Goal: Complete application form: Complete application form

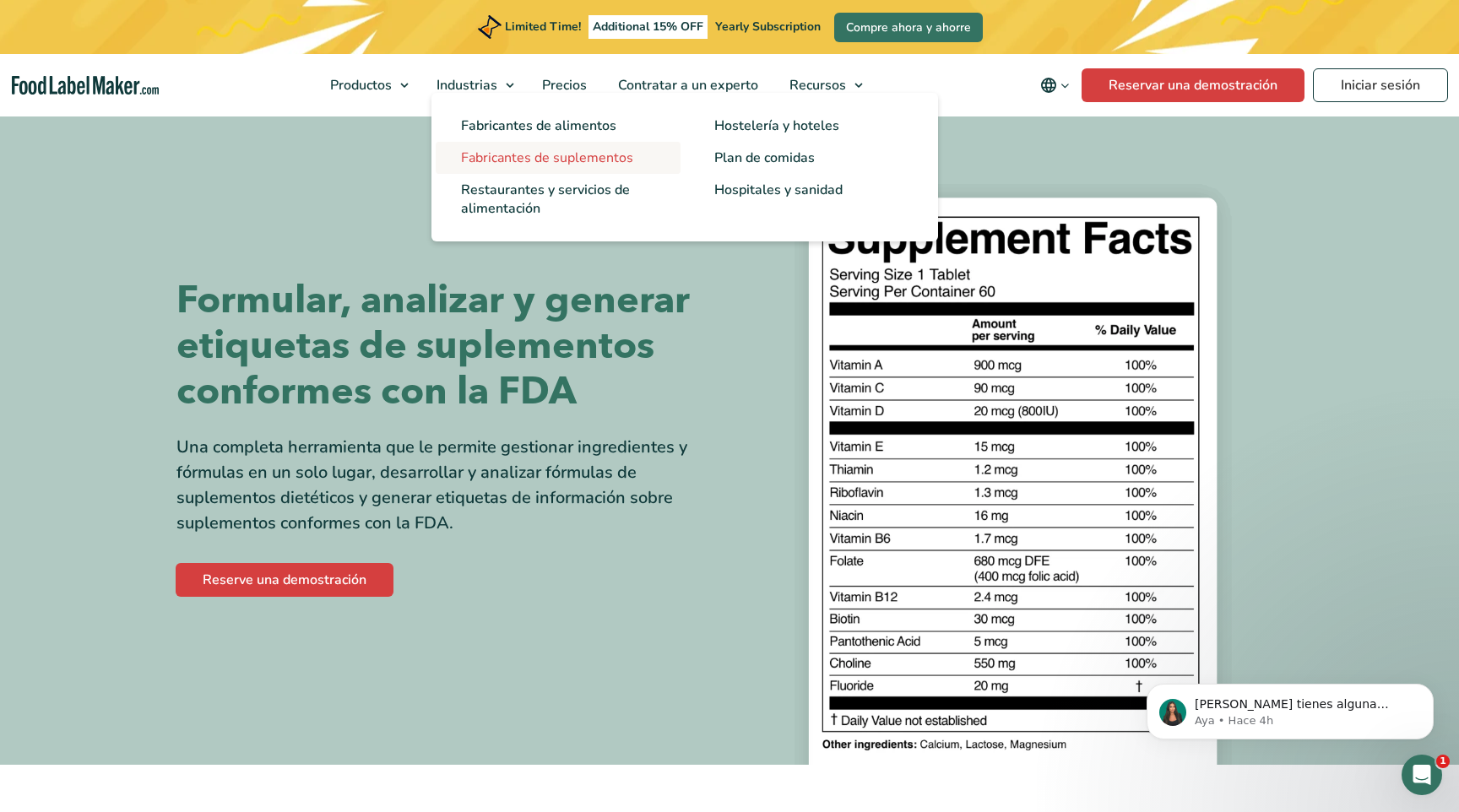
click at [527, 151] on span "Fabricantes de suplementos" at bounding box center [547, 157] width 173 height 18
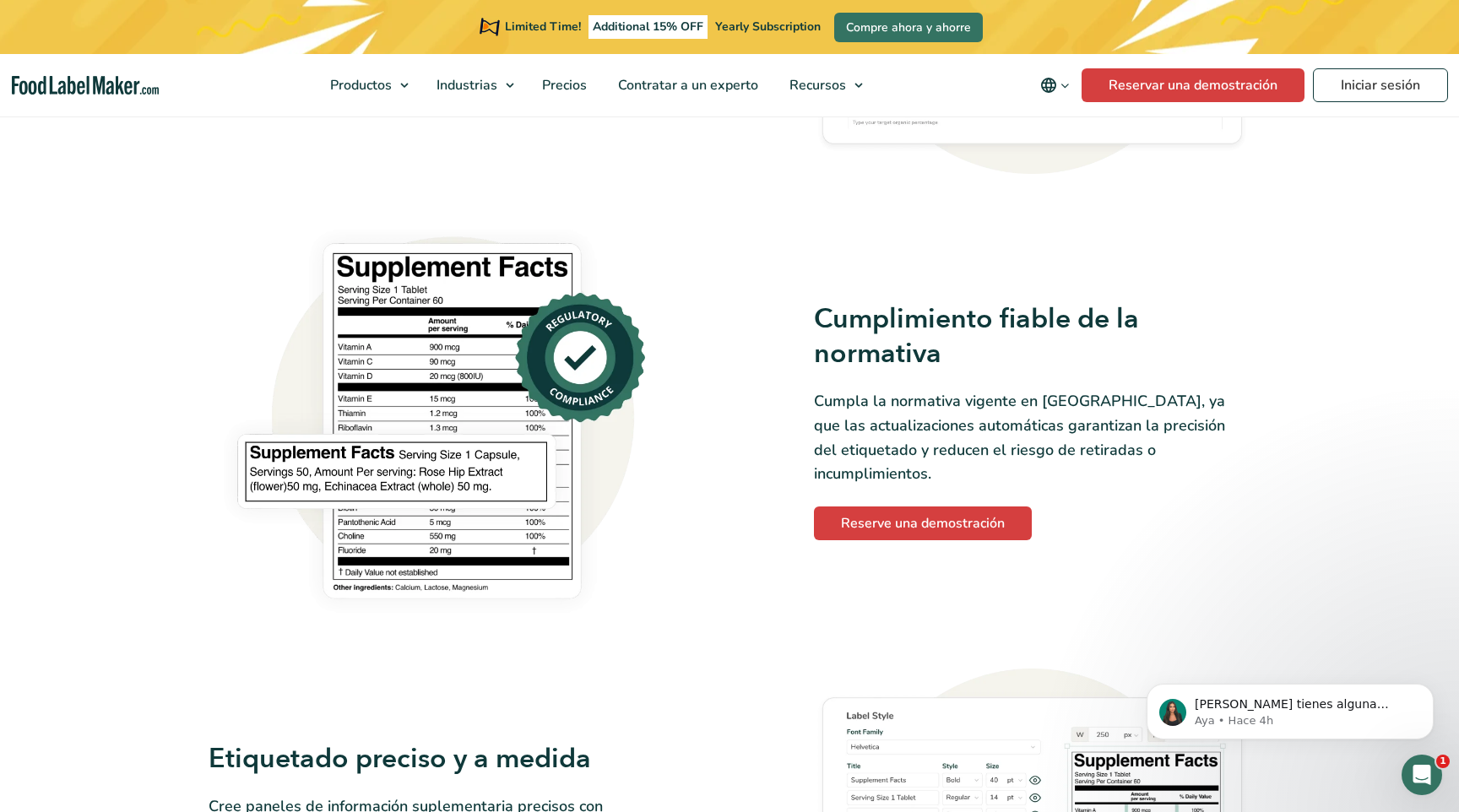
scroll to position [601, 0]
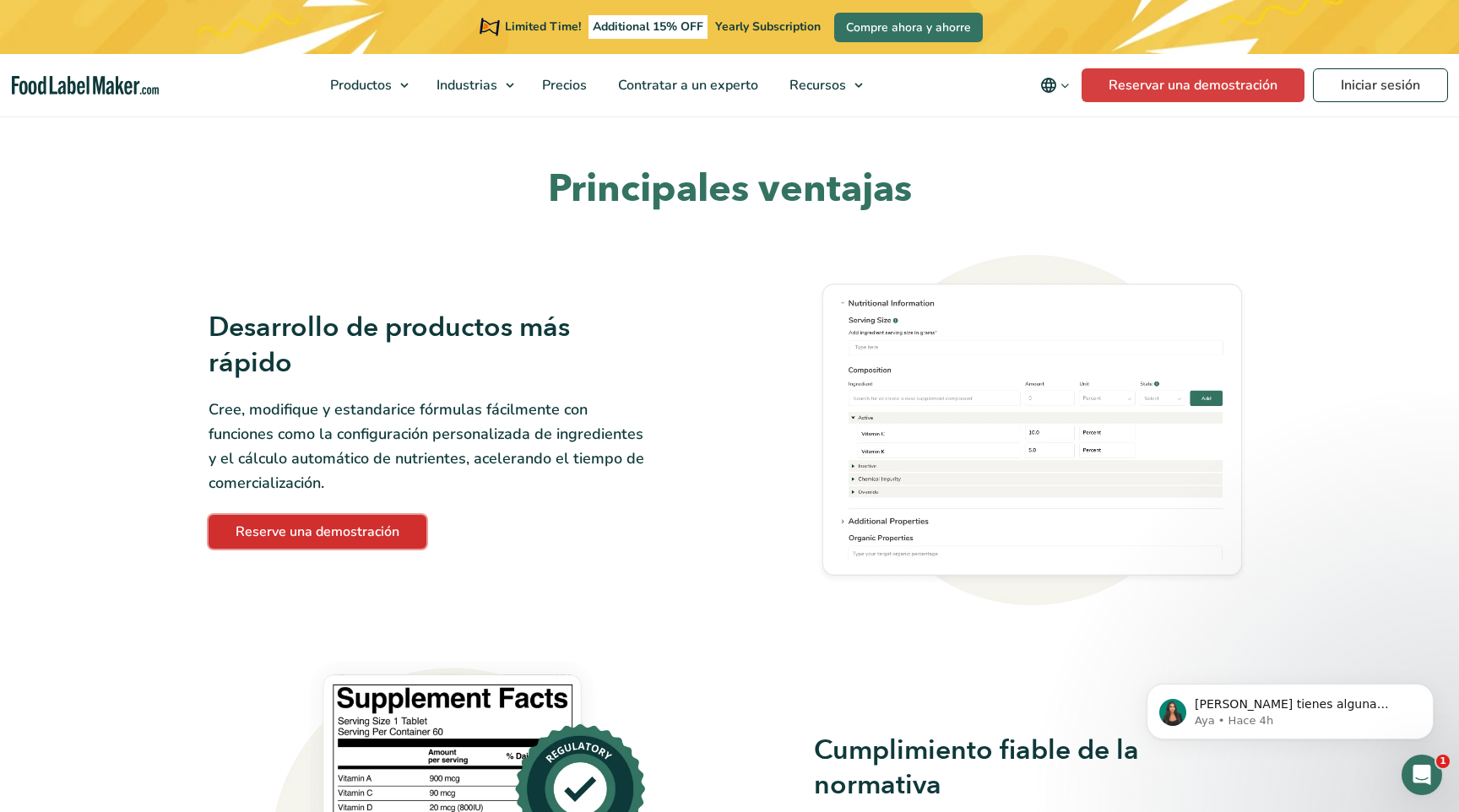
click at [295, 538] on link "Reserve una demostración" at bounding box center [317, 532] width 218 height 34
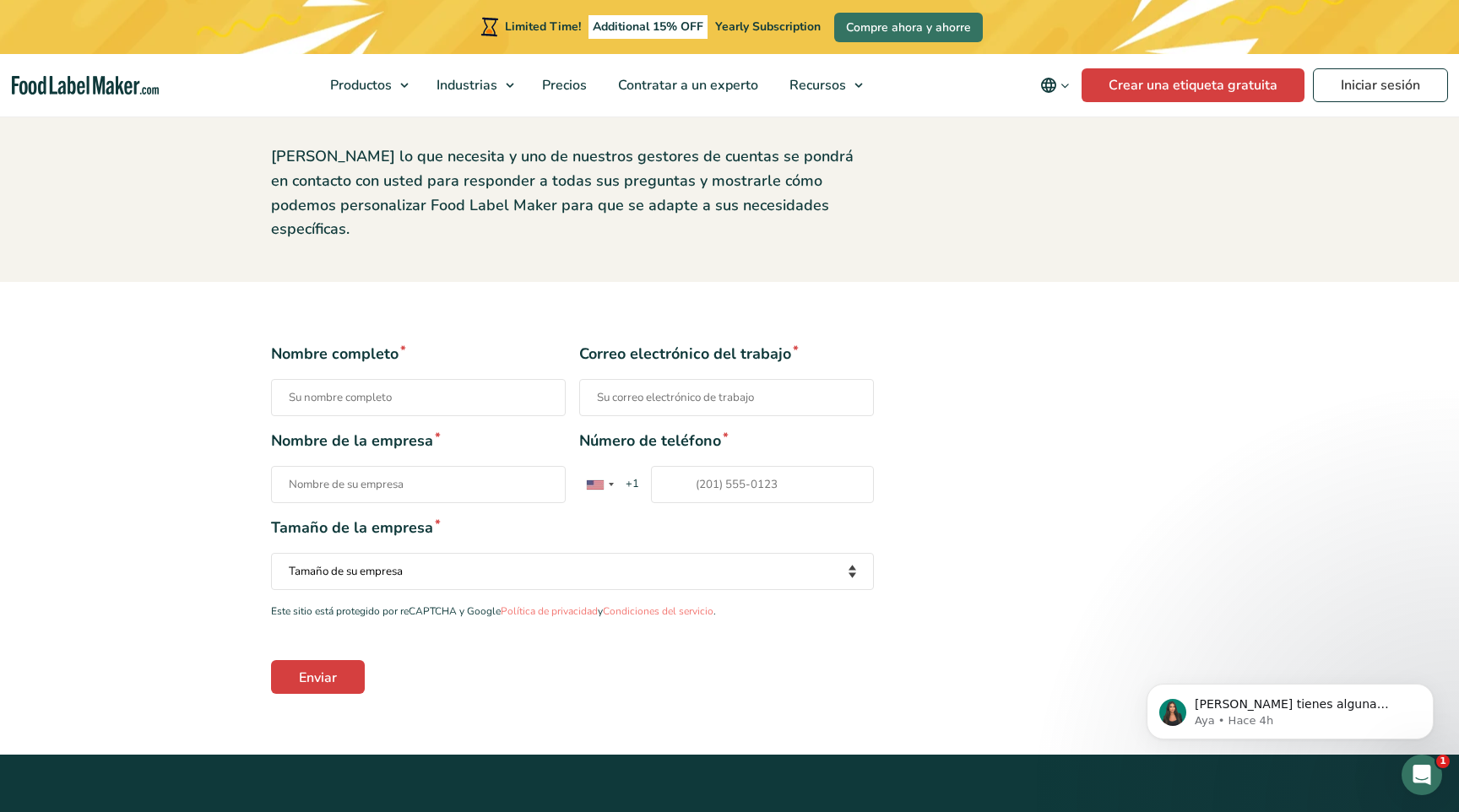
scroll to position [192, 0]
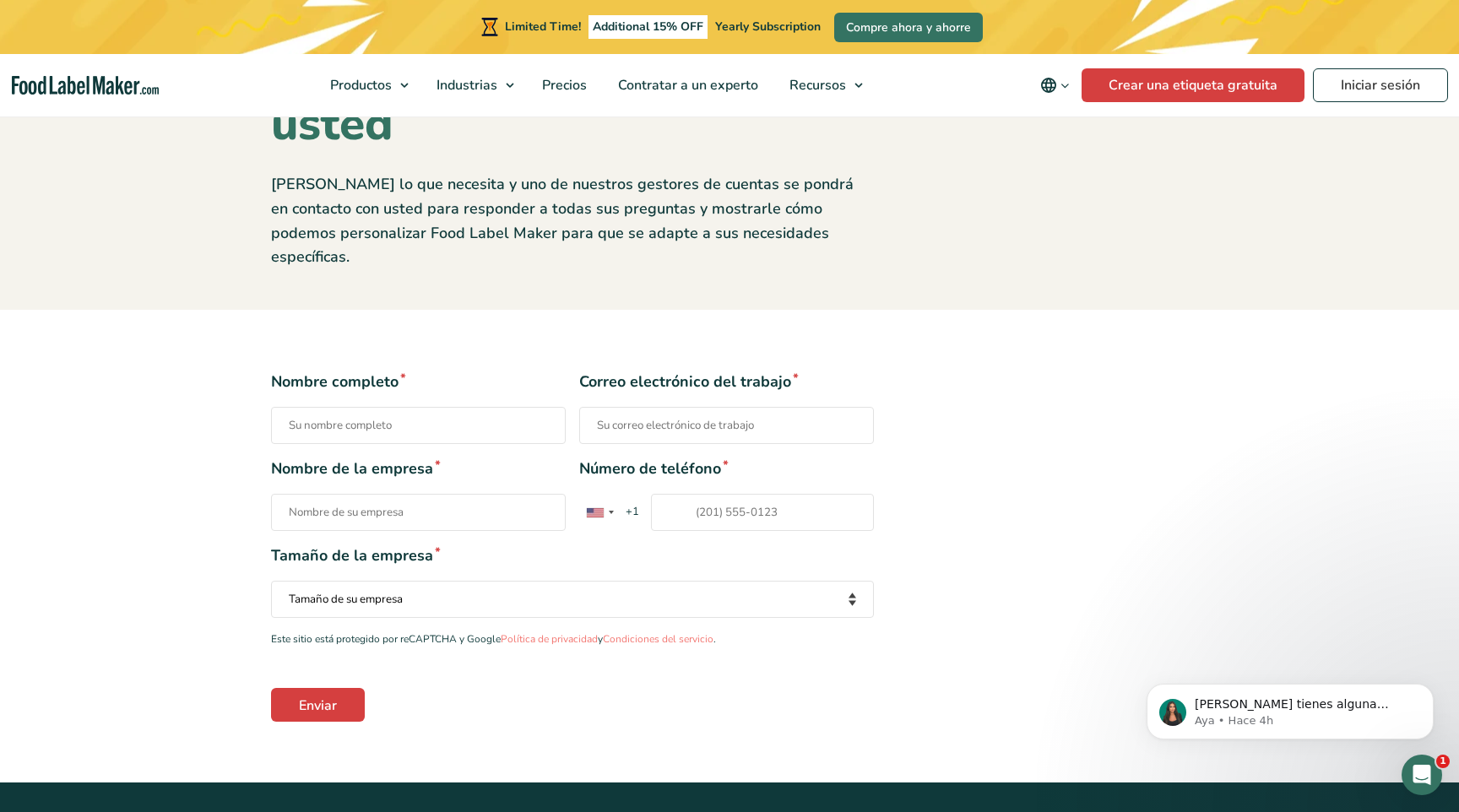
click at [322, 407] on input "Nombre completo *" at bounding box center [418, 426] width 295 height 37
type input "PAUL PRADO"
type input "pepradoc@gmail.com"
type input "16476859287"
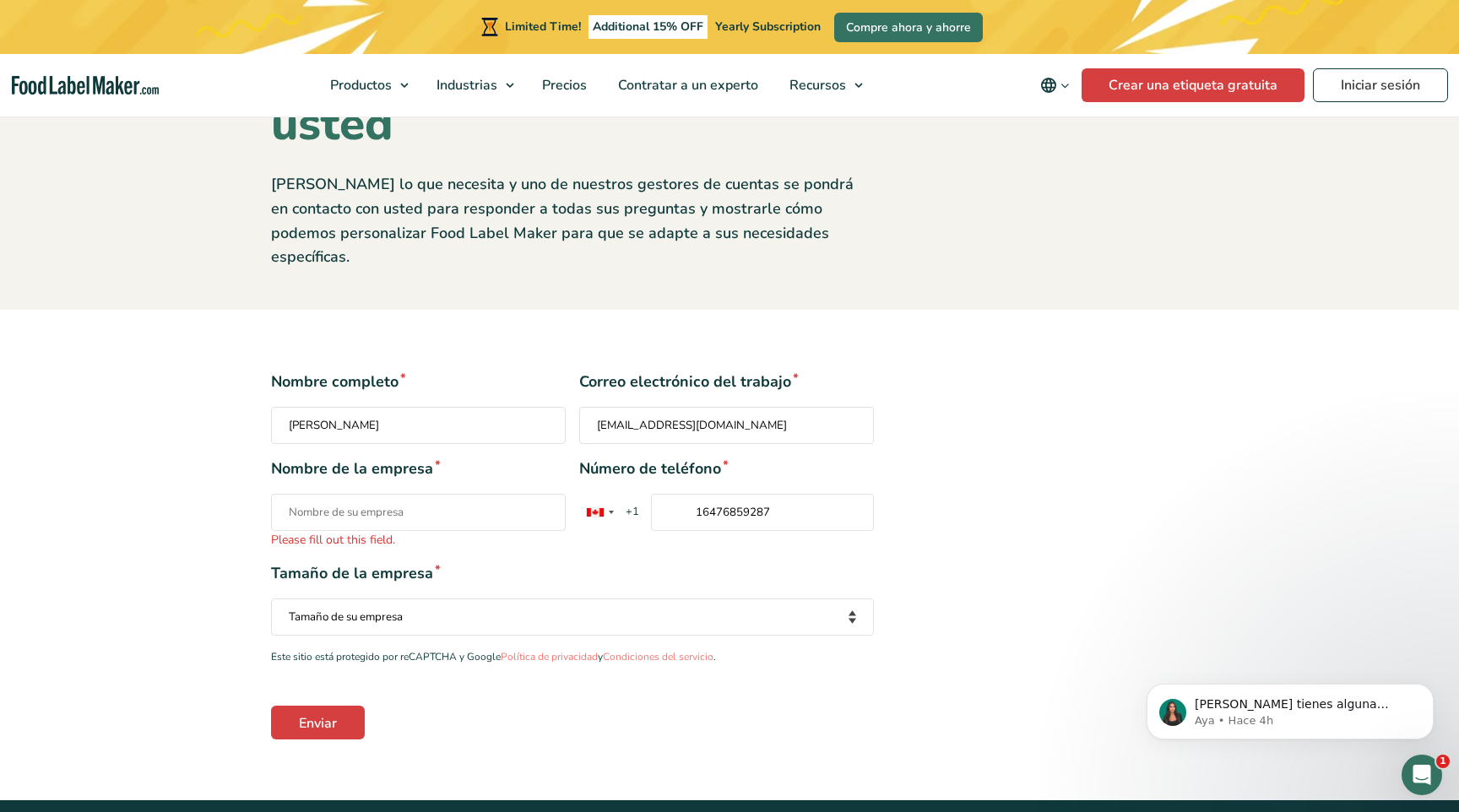
drag, startPoint x: 648, startPoint y: 403, endPoint x: 515, endPoint y: 399, distance: 133.1
click at [515, 399] on div "Nombre completo * PAUL PRADO Correo electrónico del trabajo * pepradoc@gmail.com" at bounding box center [571, 407] width 602 height 74
type input "4pradoc@gmail.com"
click at [423, 494] on input "Nombre de la empresa * Please fill out this field." at bounding box center [418, 512] width 295 height 37
type input "Horizon Imports"
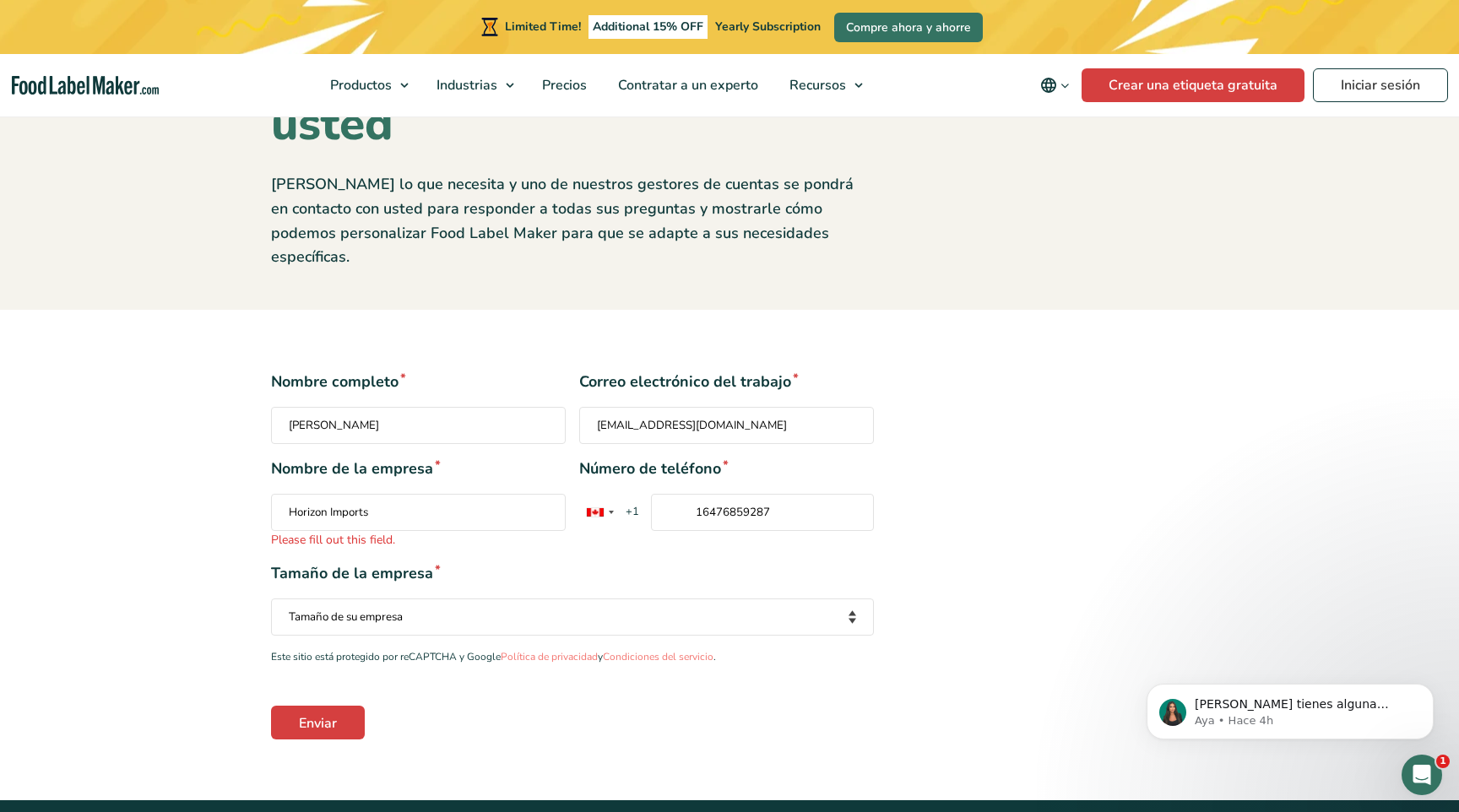
click at [435, 599] on select "Tamaño de su empresa Menos de 10 empleados De 10 a 50 empleados De 51 a 500 emp…" at bounding box center [571, 617] width 602 height 37
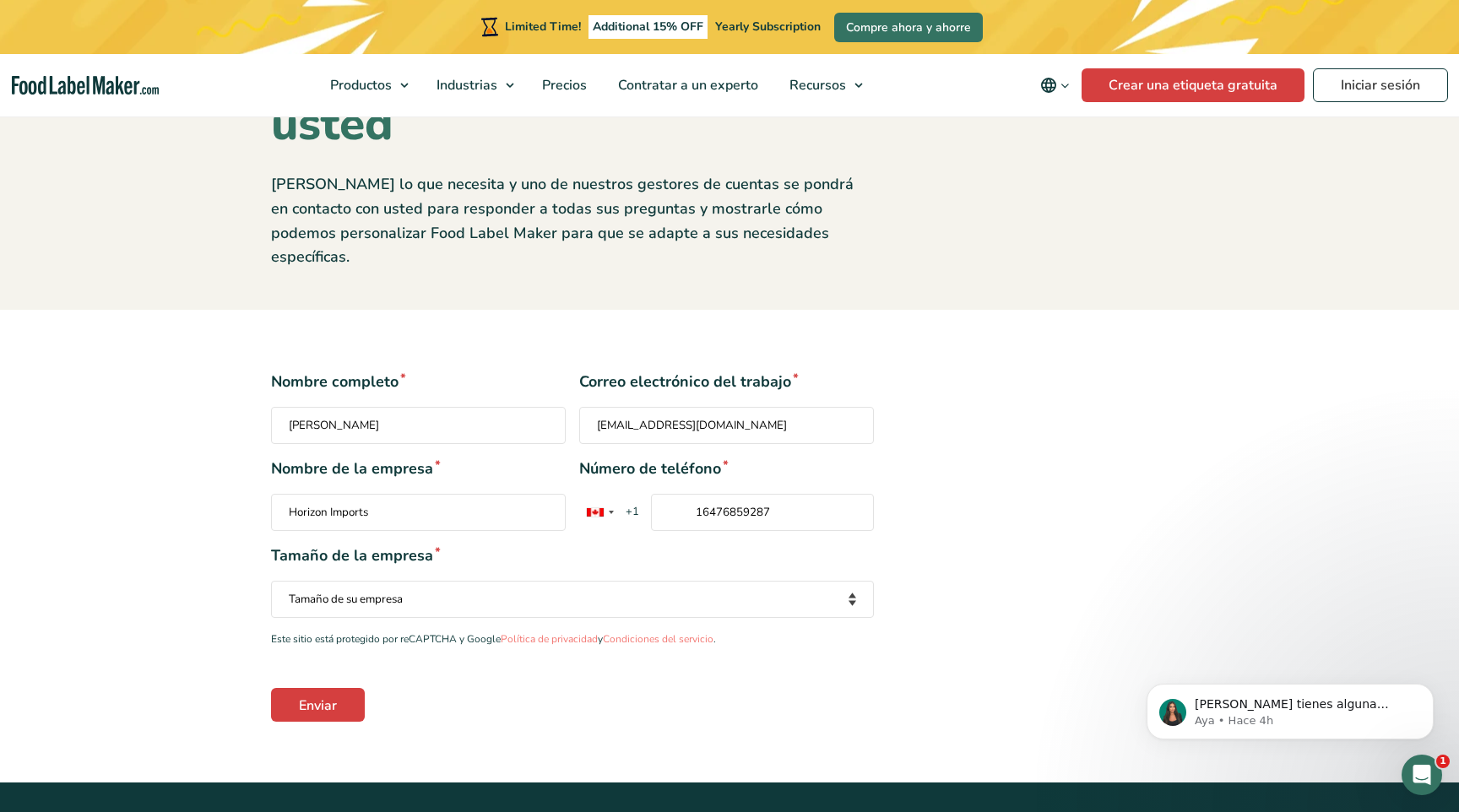
select select "Fewer than 10 Employees"
click at [271, 581] on select "Tamaño de su empresa Menos de 10 empleados De 10 a 50 empleados De 51 a 500 emp…" at bounding box center [571, 600] width 602 height 37
click at [609, 495] on div "Contact form" at bounding box center [600, 512] width 39 height 36
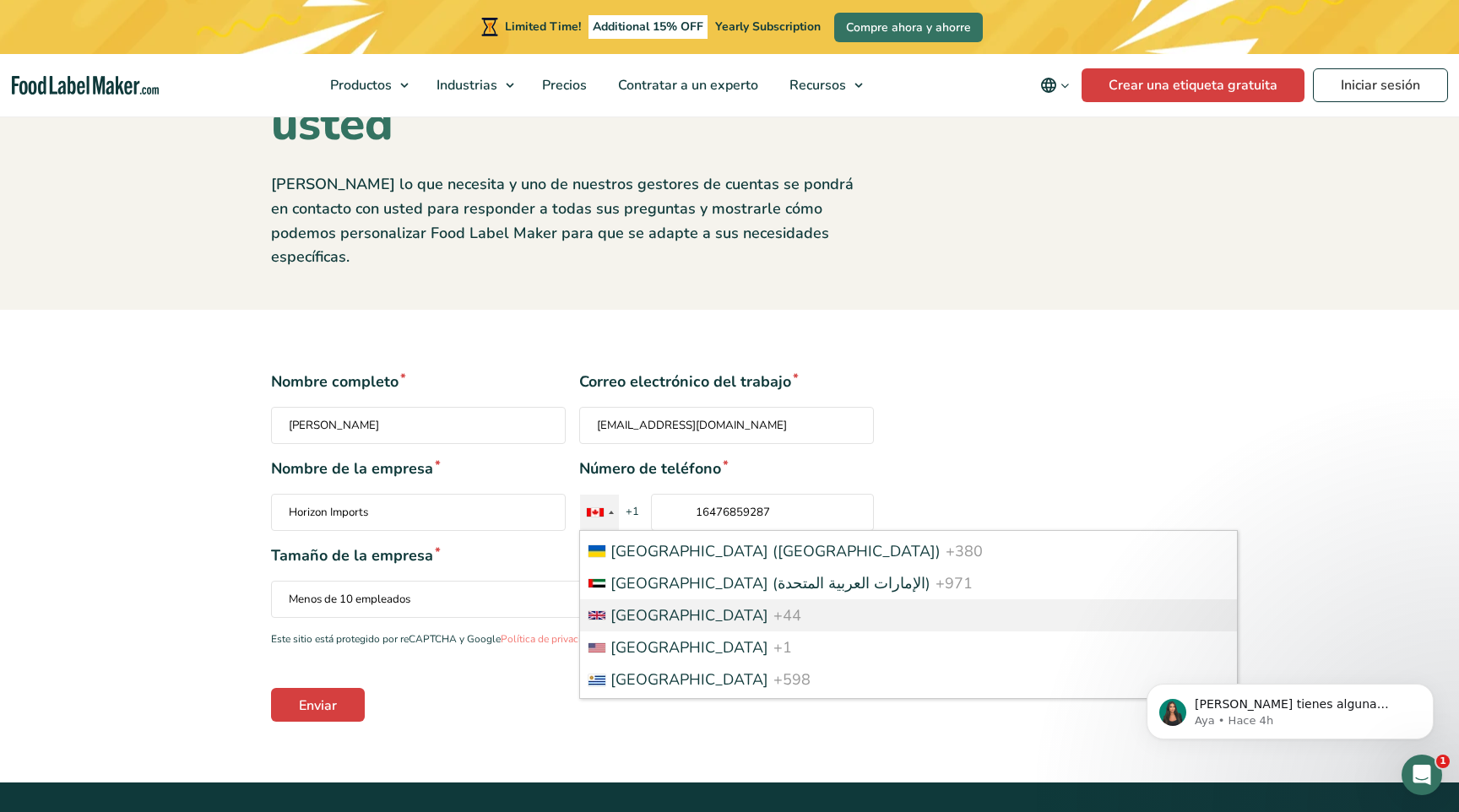
scroll to position [7411, 0]
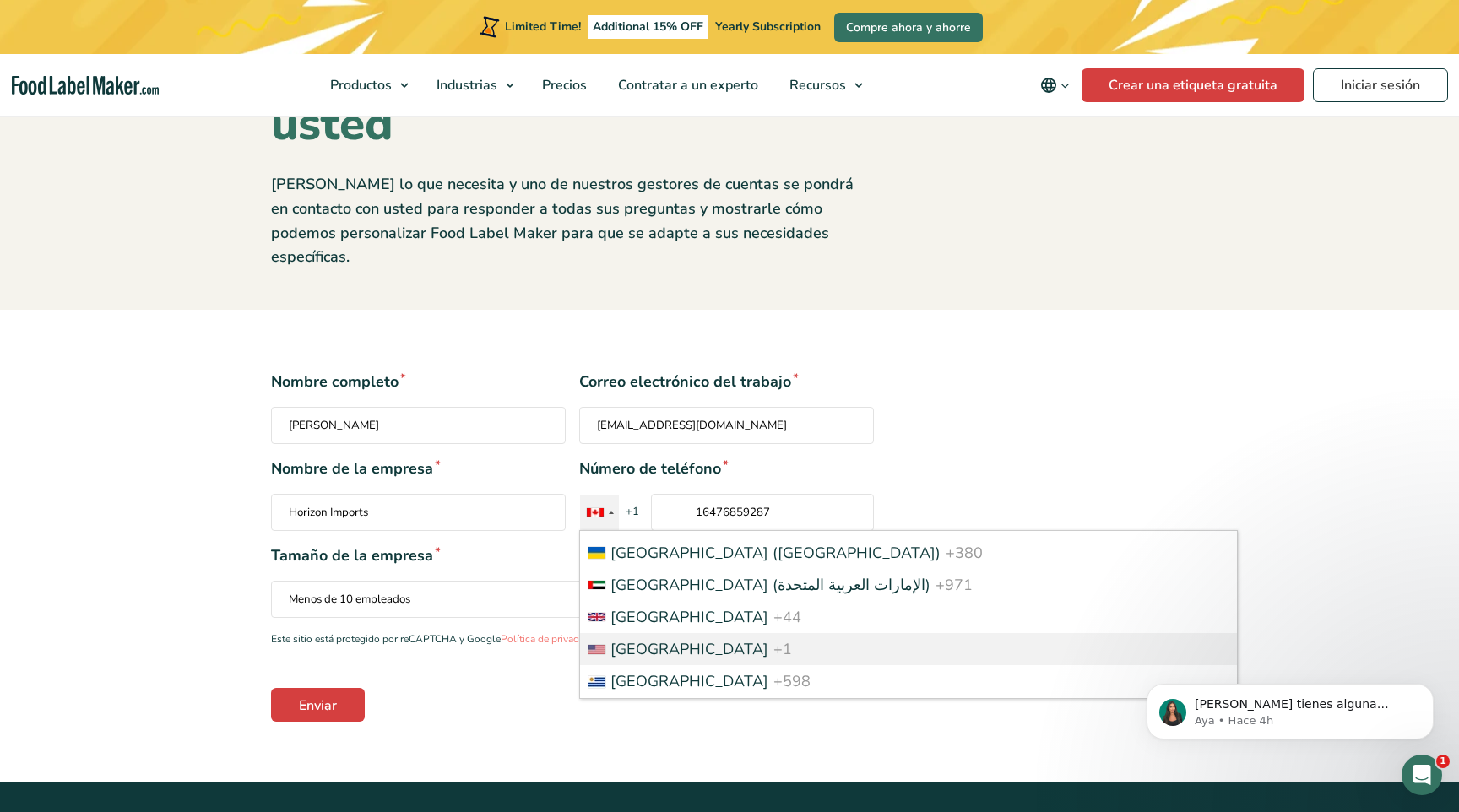
click at [655, 639] on span "United States" at bounding box center [689, 649] width 158 height 20
click at [655, 531] on input "16476859287" at bounding box center [762, 512] width 223 height 37
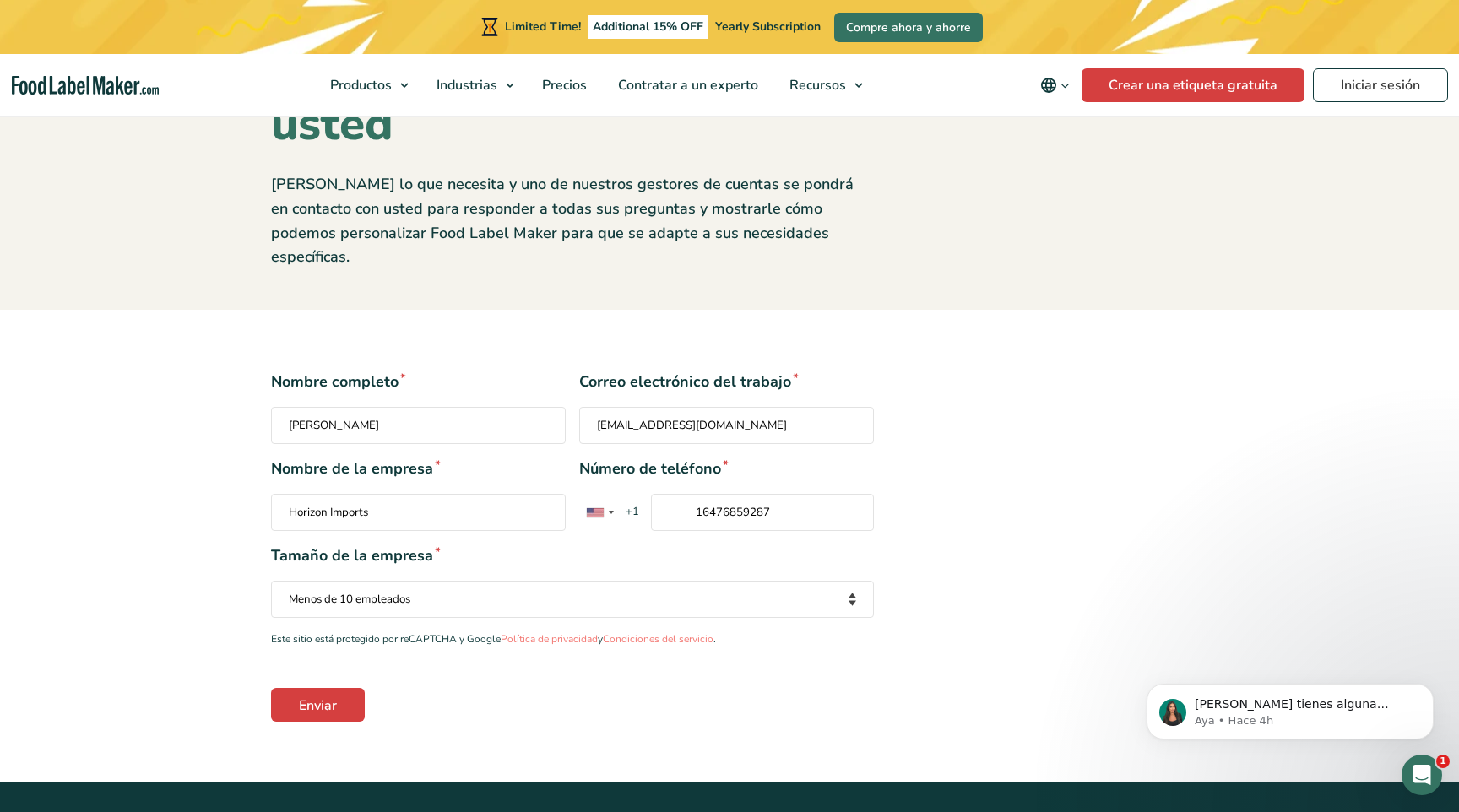
click at [703, 494] on input "16476859287" at bounding box center [762, 512] width 223 height 37
drag, startPoint x: 777, startPoint y: 486, endPoint x: 617, endPoint y: 486, distance: 160.0
click at [617, 494] on div "United States +1 United Kingdom +44 Afghanistan (‫افغانستان‬‎) +93 Albania (Shq…" at bounding box center [691, 512] width 223 height 37
click at [703, 494] on input "16892248619" at bounding box center [762, 512] width 223 height 37
type input "6892248619"
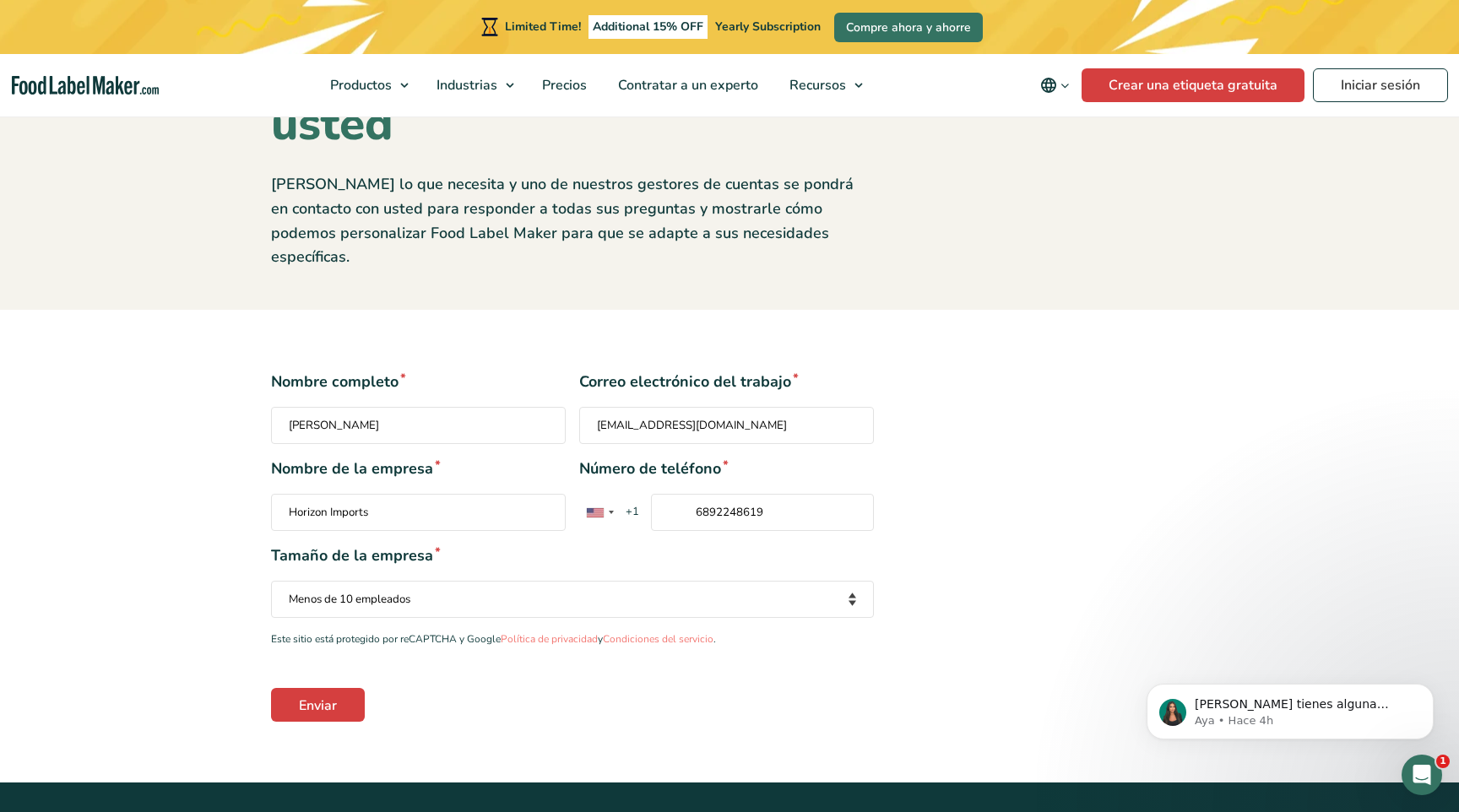
click at [978, 506] on div "Nombre completo * PAUL PRADO Correo electrónico del trabajo * 4pradoc@gmail.com…" at bounding box center [729, 546] width 942 height 351
click at [342, 688] on input "Enviar" at bounding box center [317, 704] width 94 height 34
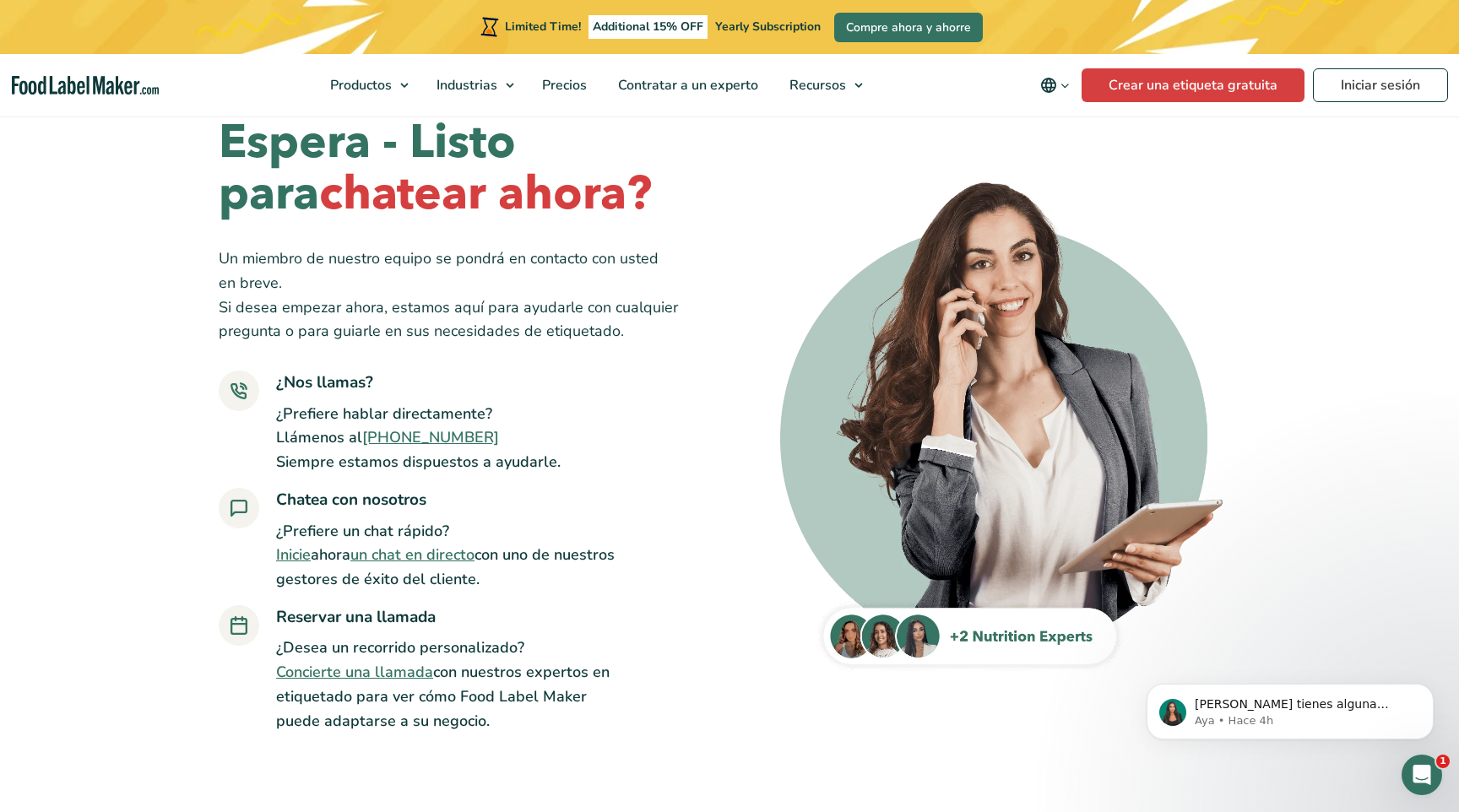
scroll to position [52, 0]
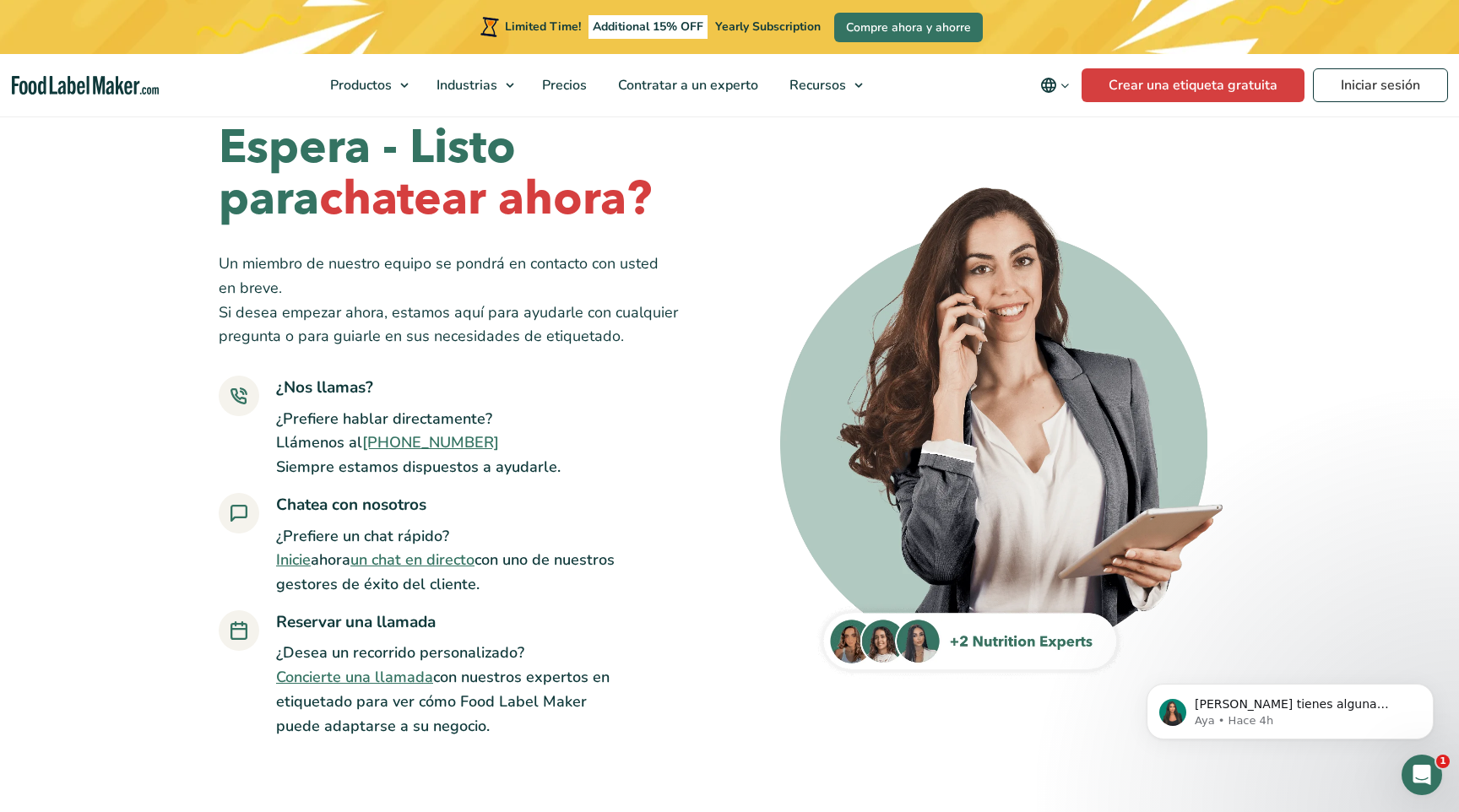
click at [395, 676] on link "Concierte una llamada" at bounding box center [355, 677] width 157 height 20
